Goal: Task Accomplishment & Management: Manage account settings

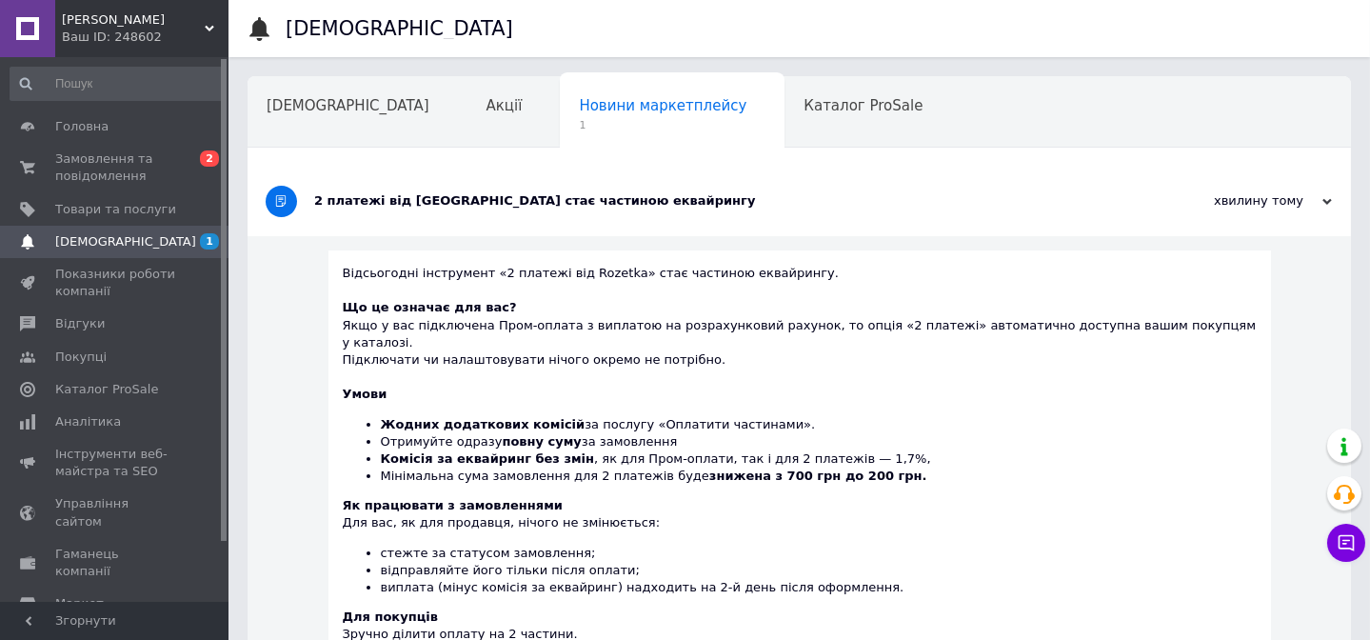
click at [117, 168] on span "Замовлення та повідомлення" at bounding box center [115, 167] width 121 height 34
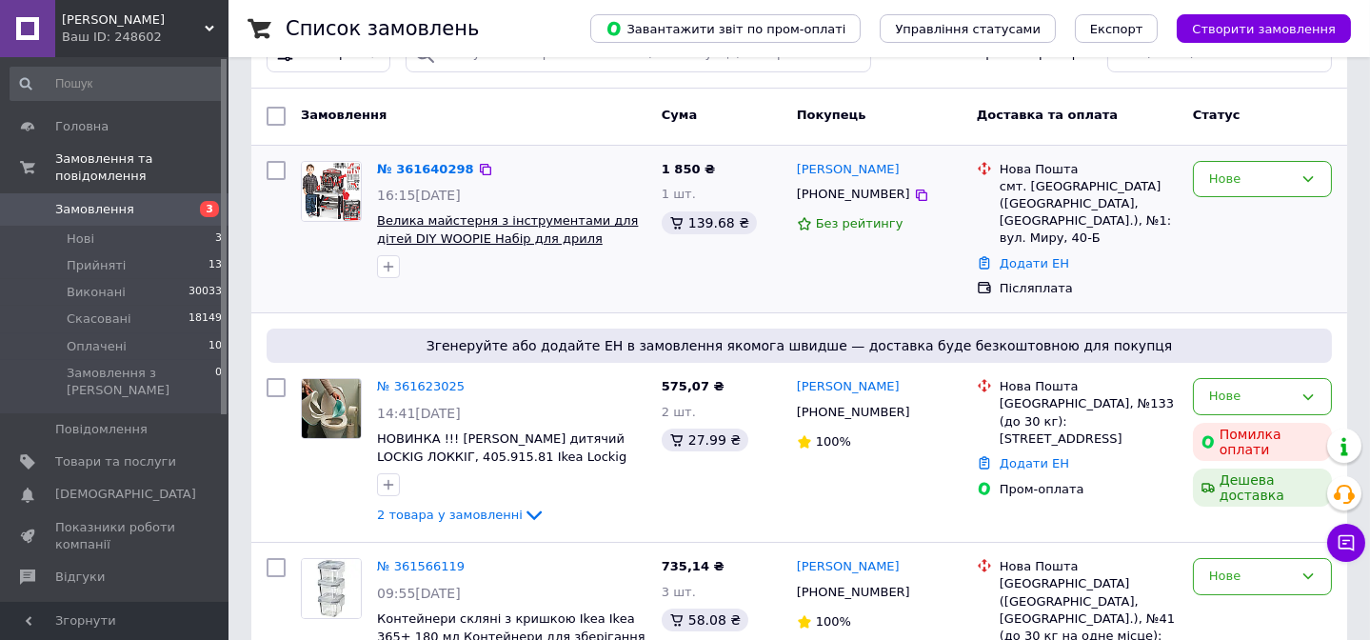
scroll to position [86, 0]
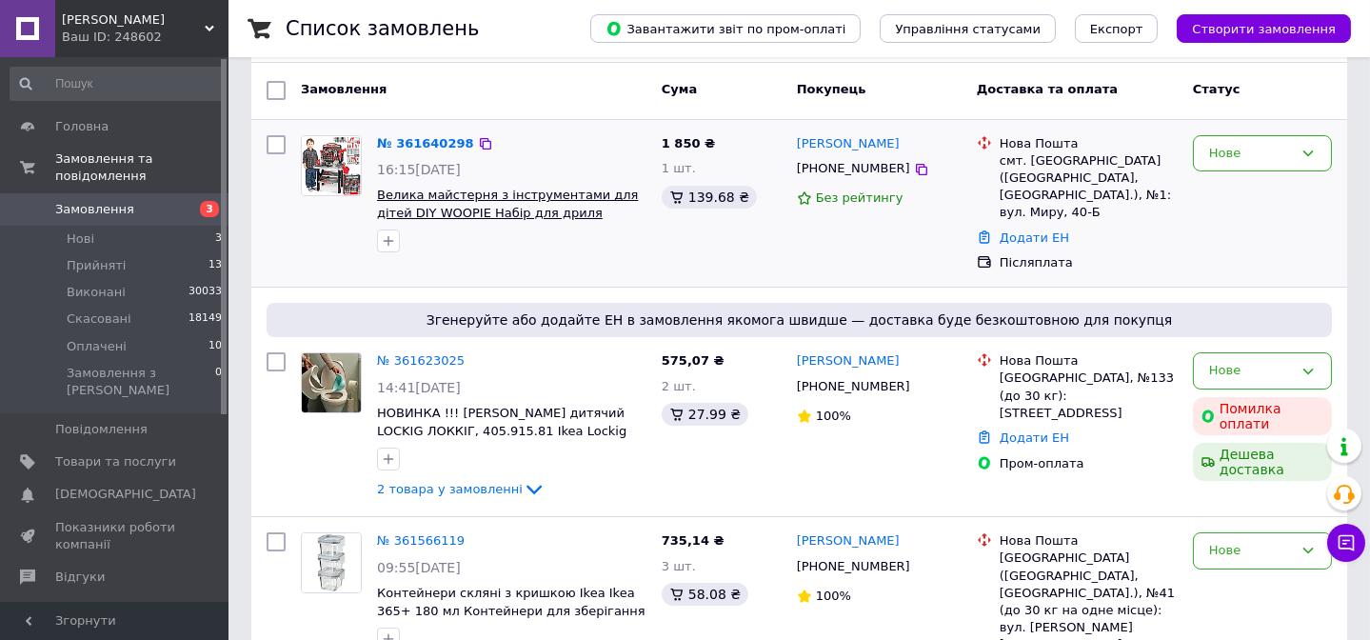
click at [439, 204] on span "Велика майстерня з інструментами для дітей DIY WOOPIE Набір для дриля" at bounding box center [507, 204] width 261 height 32
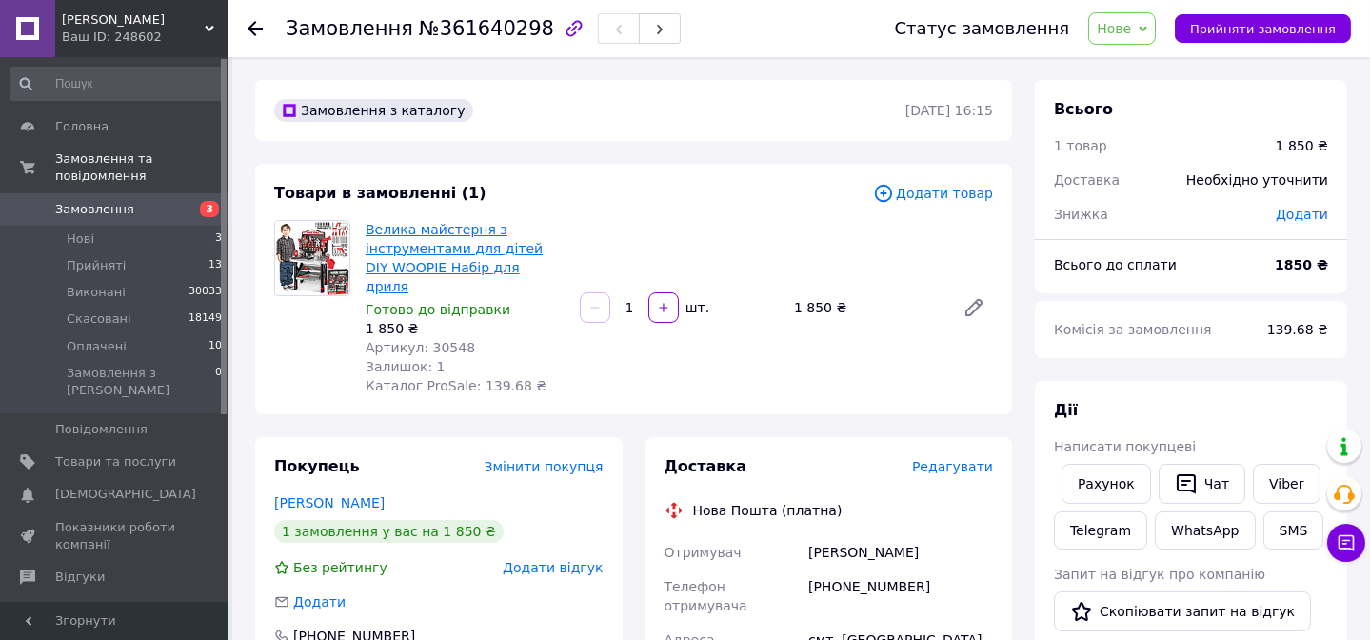
click at [456, 275] on link "Велика майстерня з інструментами для дітей DIY WOOPIE Набір для дриля" at bounding box center [454, 258] width 177 height 72
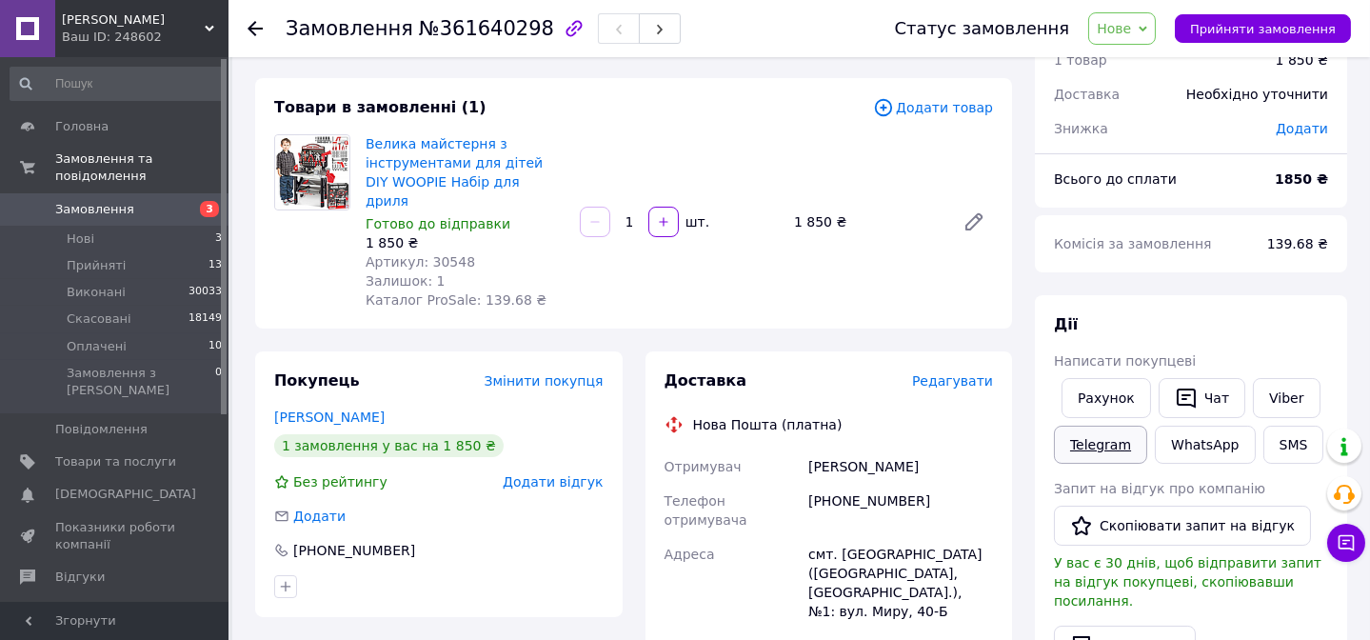
scroll to position [259, 0]
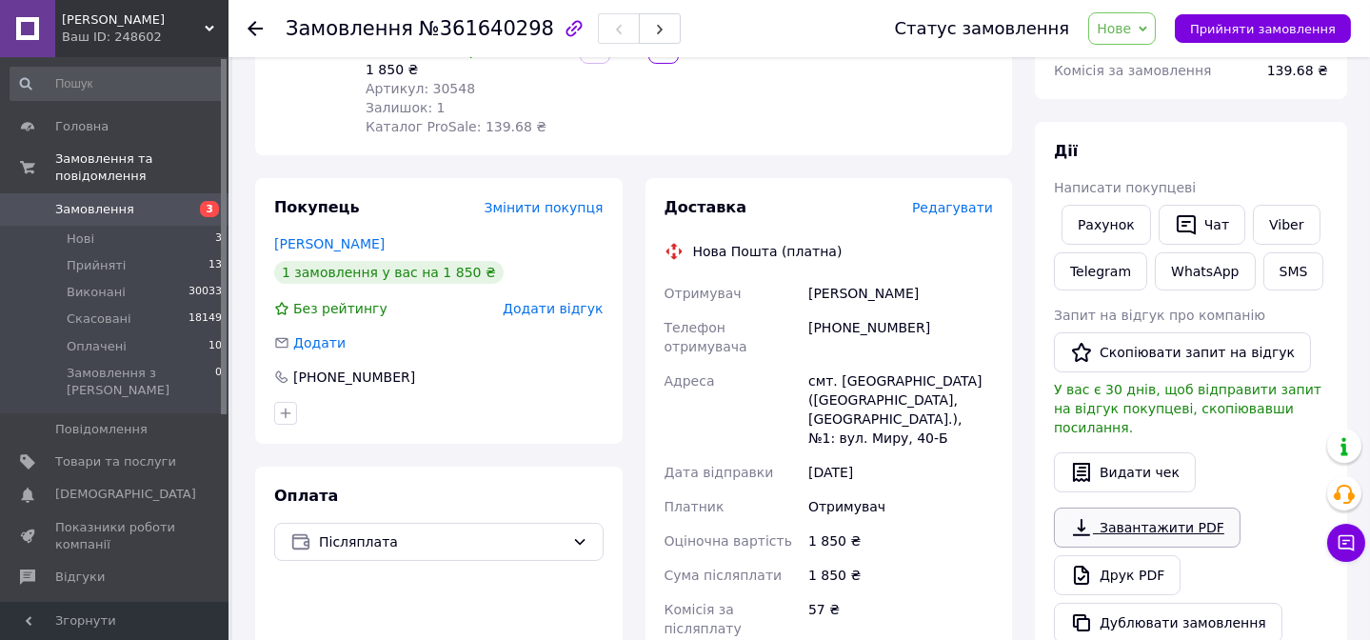
click at [1133, 512] on link "Завантажити PDF" at bounding box center [1147, 527] width 187 height 40
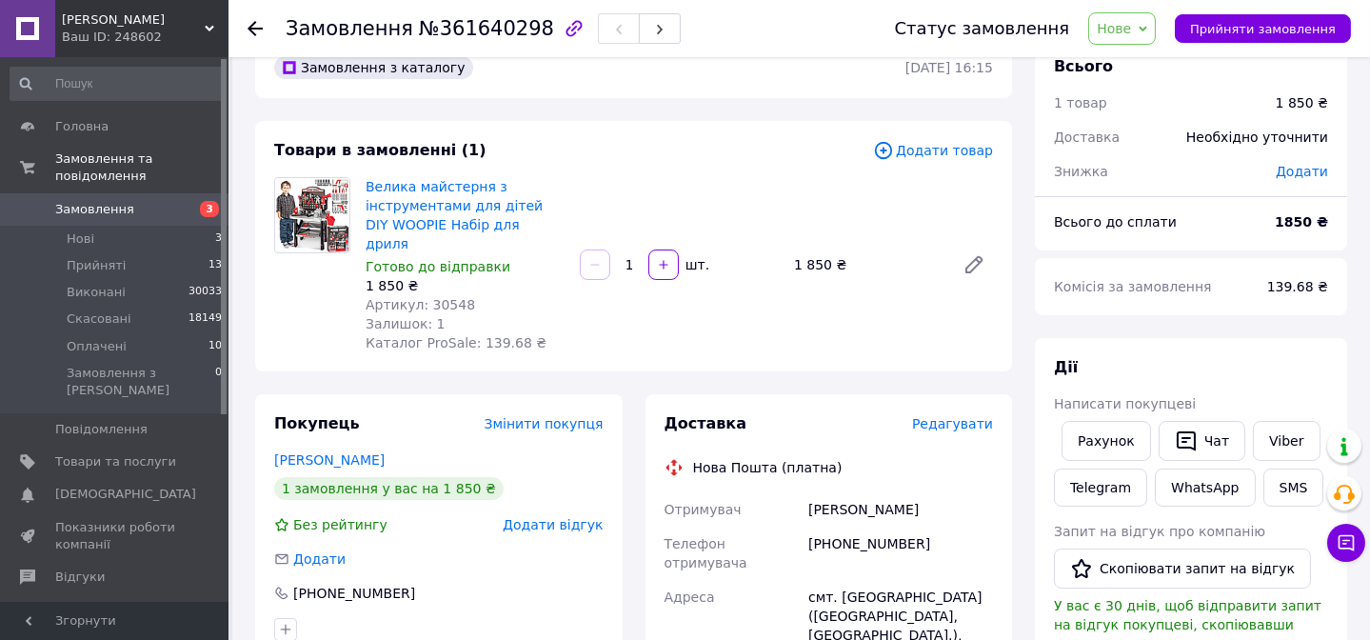
scroll to position [0, 0]
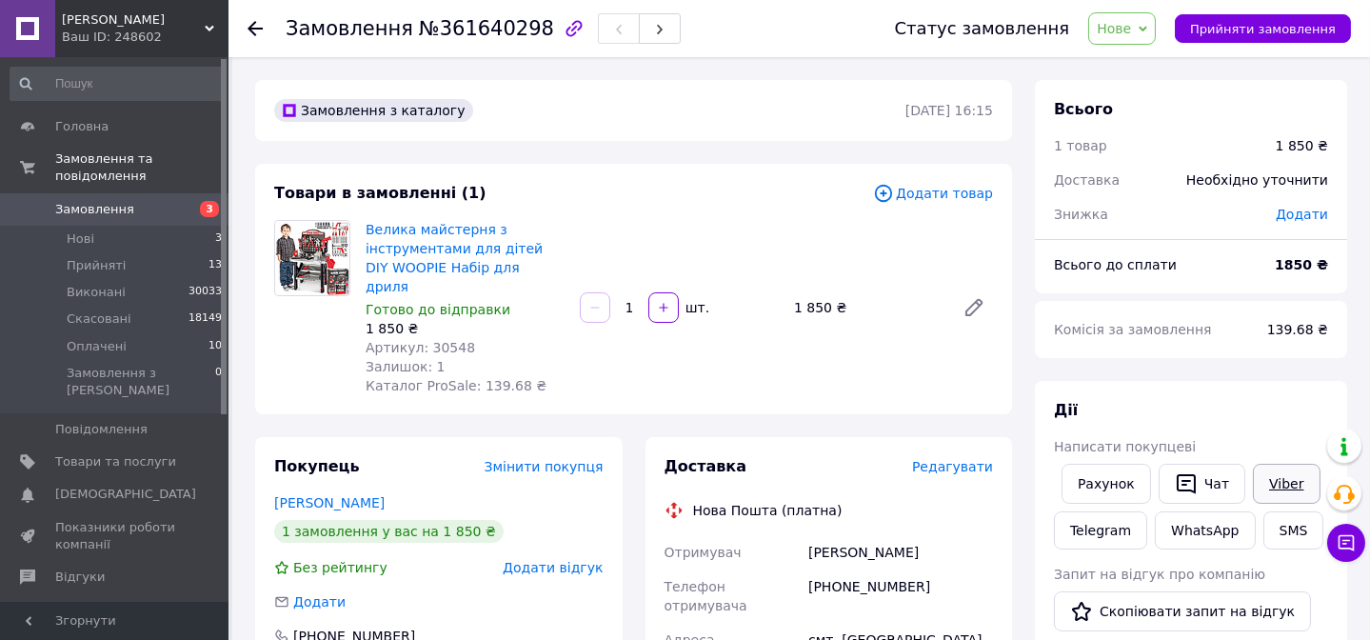
click at [1271, 481] on link "Viber" at bounding box center [1286, 484] width 67 height 40
click at [1268, 485] on link "Viber" at bounding box center [1286, 484] width 67 height 40
click at [1270, 488] on link "Viber" at bounding box center [1286, 484] width 67 height 40
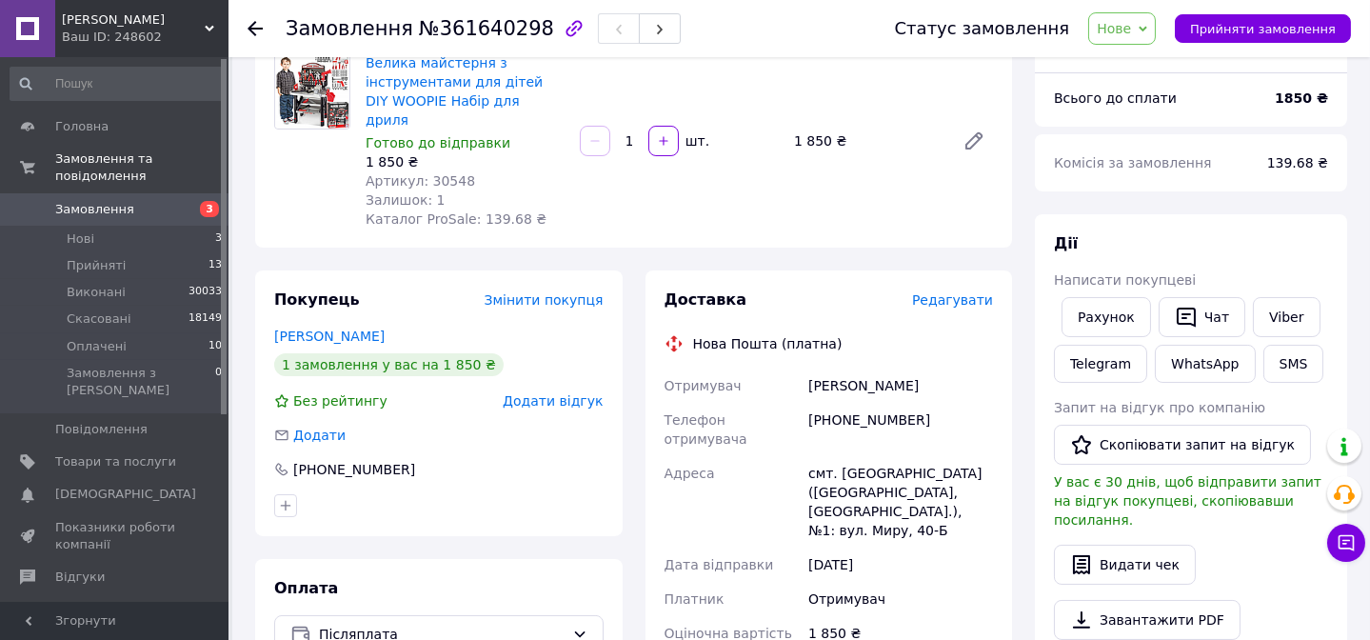
scroll to position [259, 0]
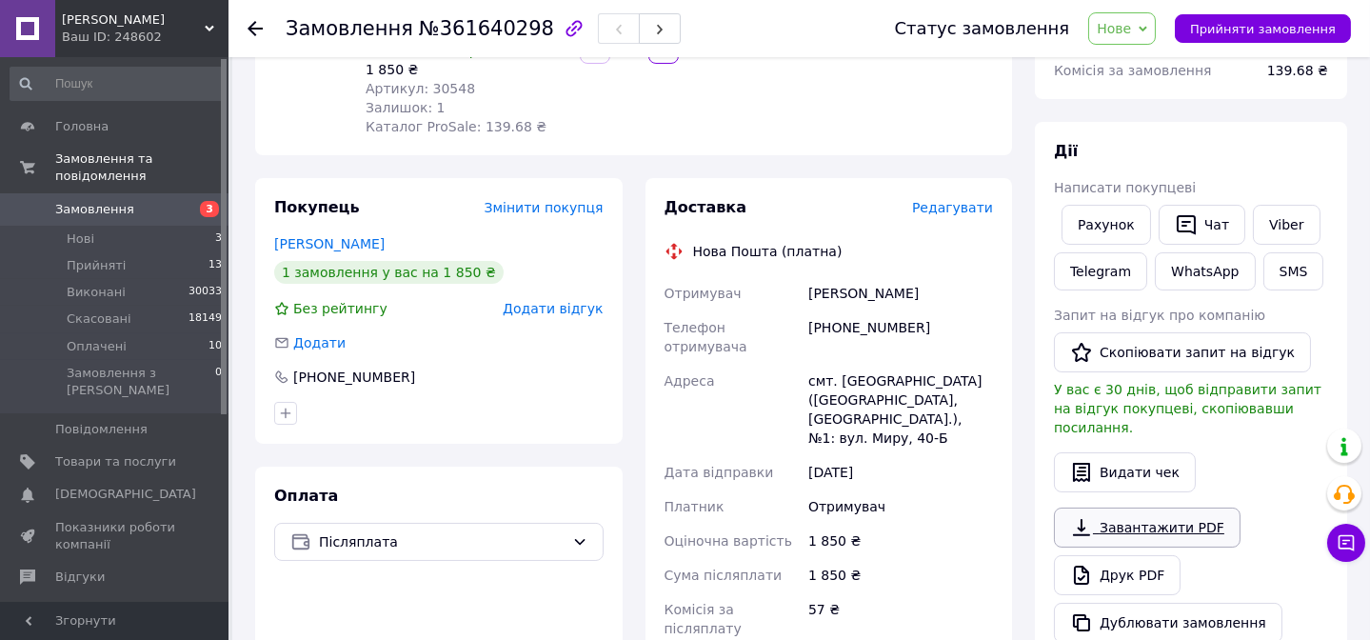
click at [1119, 511] on link "Завантажити PDF" at bounding box center [1147, 527] width 187 height 40
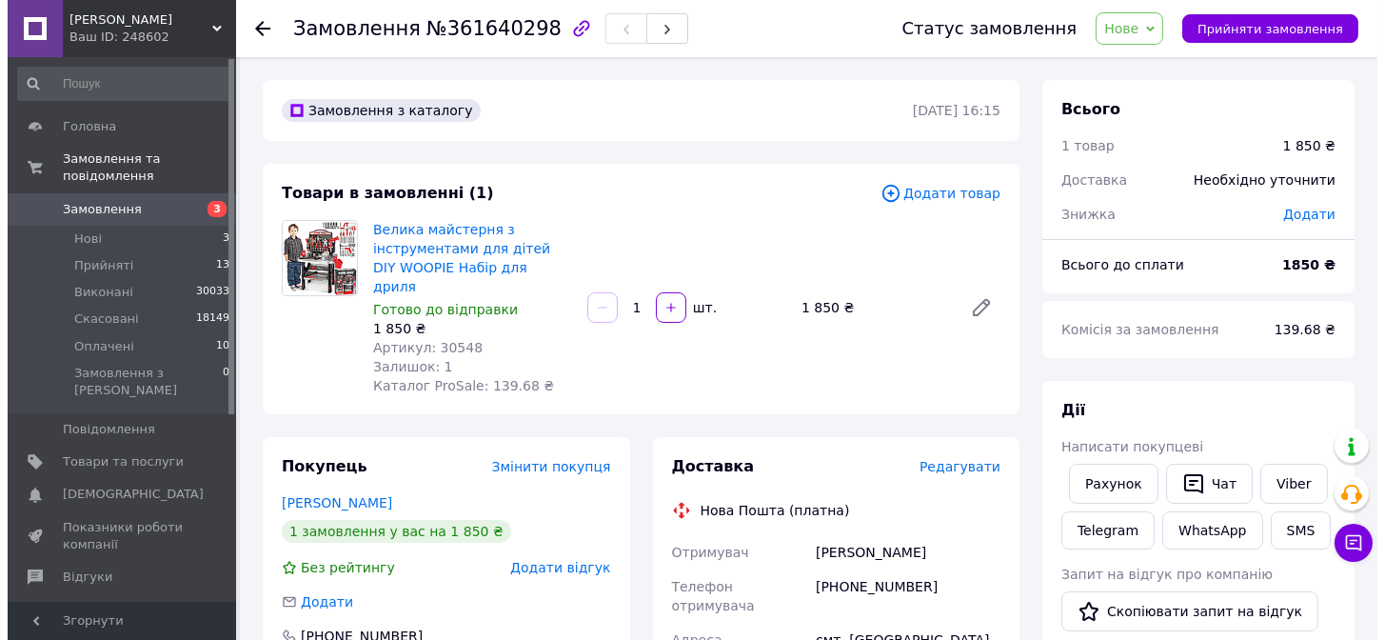
scroll to position [0, 0]
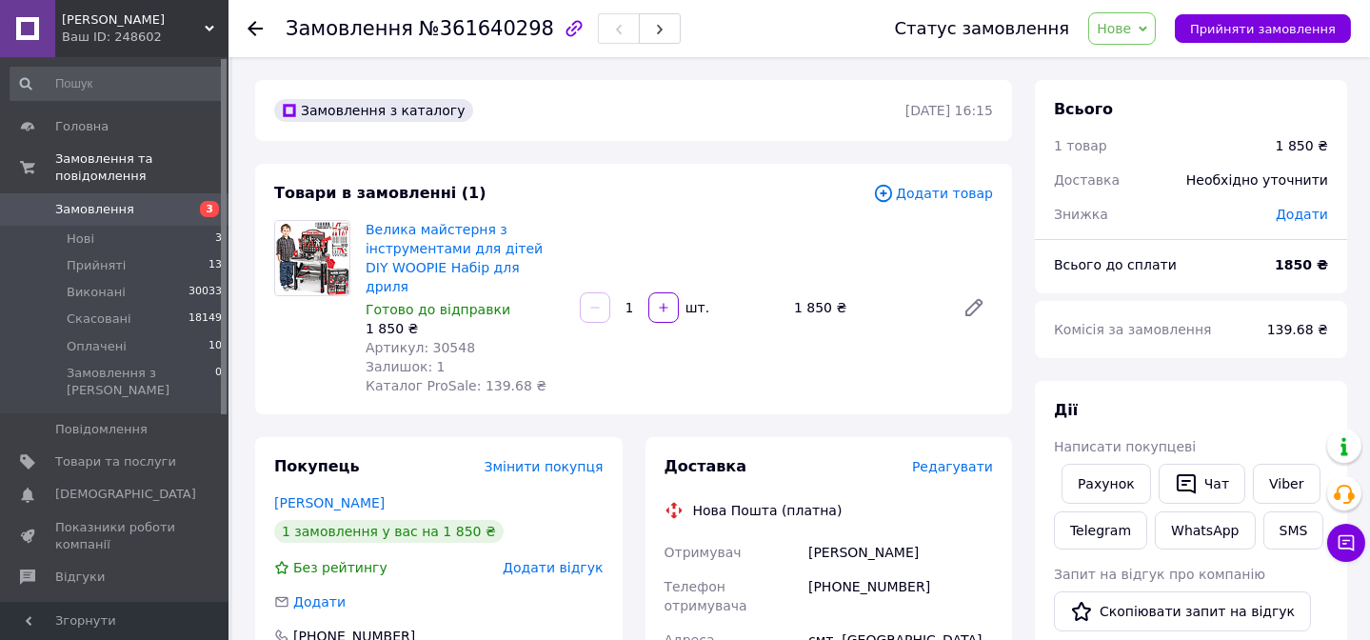
click at [124, 201] on span "Замовлення" at bounding box center [94, 209] width 79 height 17
